Goal: Transaction & Acquisition: Download file/media

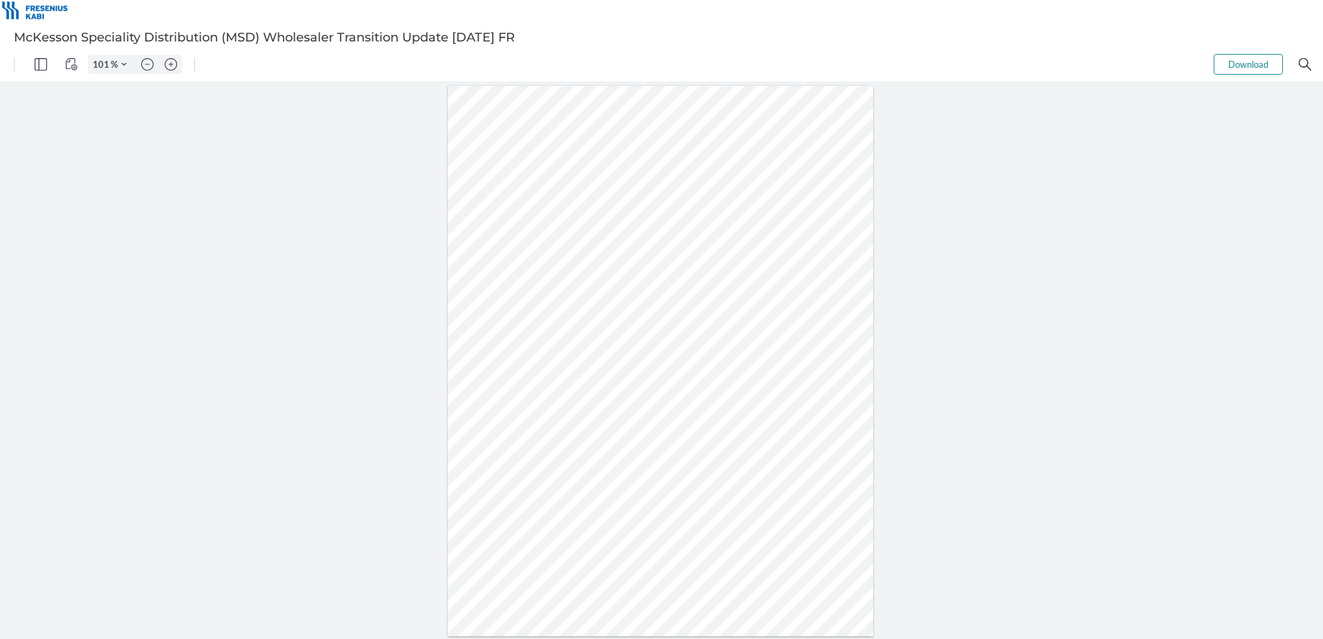
click at [1258, 69] on button "Download" at bounding box center [1247, 64] width 69 height 21
drag, startPoint x: 559, startPoint y: 364, endPoint x: 531, endPoint y: 358, distance: 28.4
click at [531, 358] on div at bounding box center [661, 361] width 426 height 551
drag, startPoint x: 558, startPoint y: 385, endPoint x: 537, endPoint y: 389, distance: 21.8
click at [537, 389] on div at bounding box center [661, 361] width 426 height 551
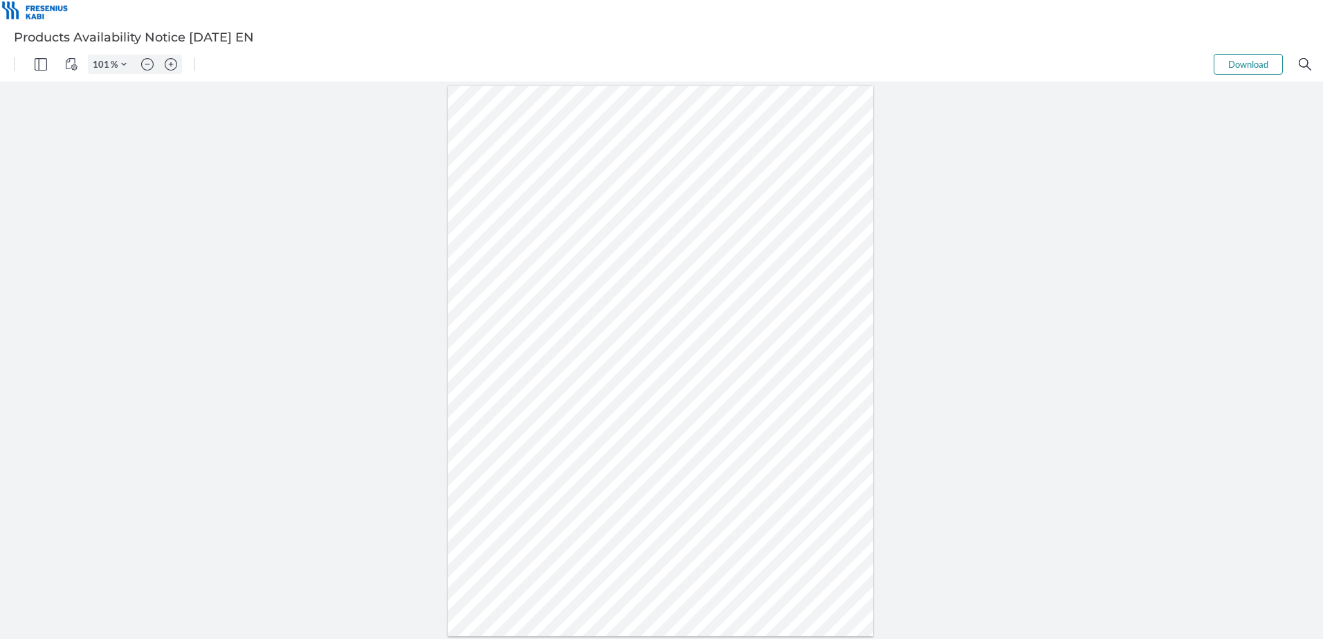
drag, startPoint x: 560, startPoint y: 402, endPoint x: 533, endPoint y: 405, distance: 26.5
click at [533, 405] on div at bounding box center [661, 361] width 426 height 551
drag, startPoint x: 600, startPoint y: 240, endPoint x: 720, endPoint y: 230, distance: 120.8
click at [720, 230] on div at bounding box center [661, 361] width 426 height 551
click at [685, 287] on div at bounding box center [661, 361] width 426 height 551
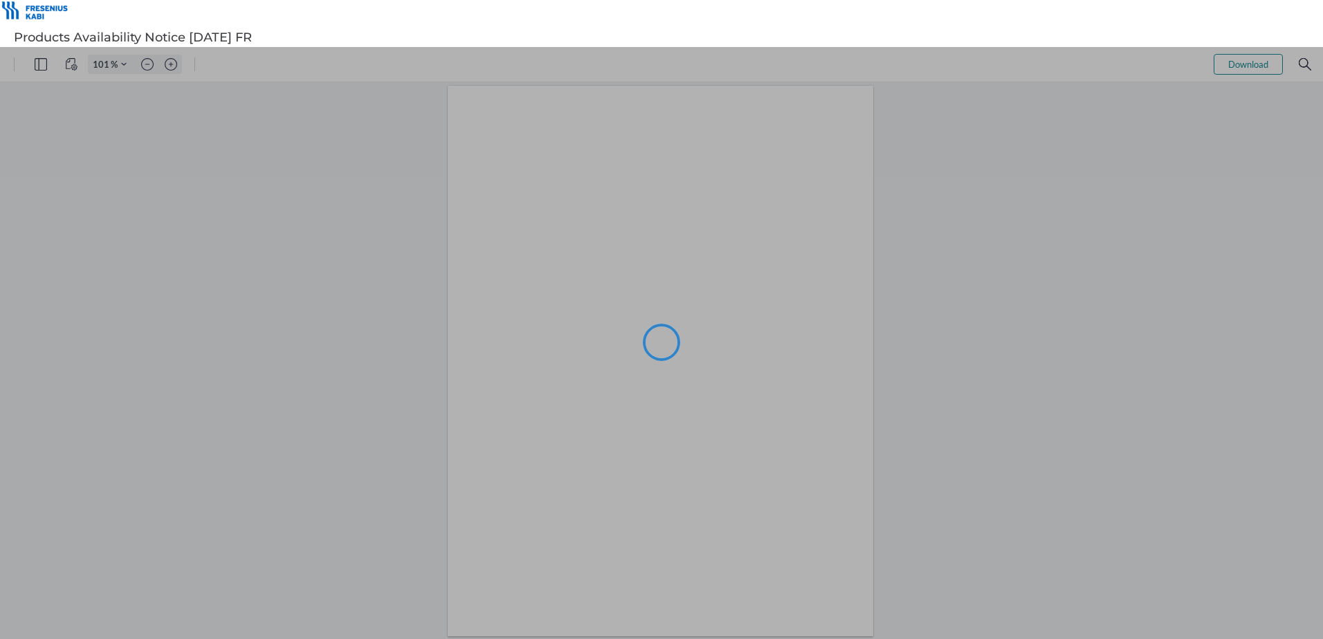
type input "101"
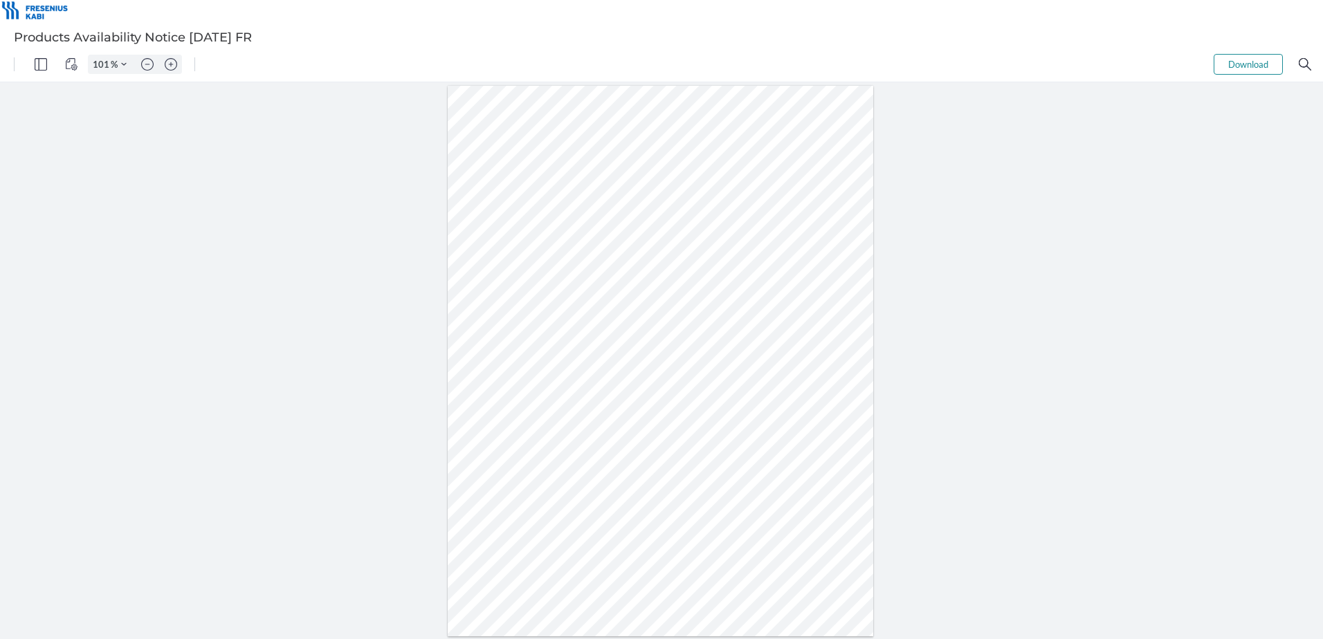
click at [1259, 65] on button "Download" at bounding box center [1247, 64] width 69 height 21
